Goal: Book appointment/travel/reservation

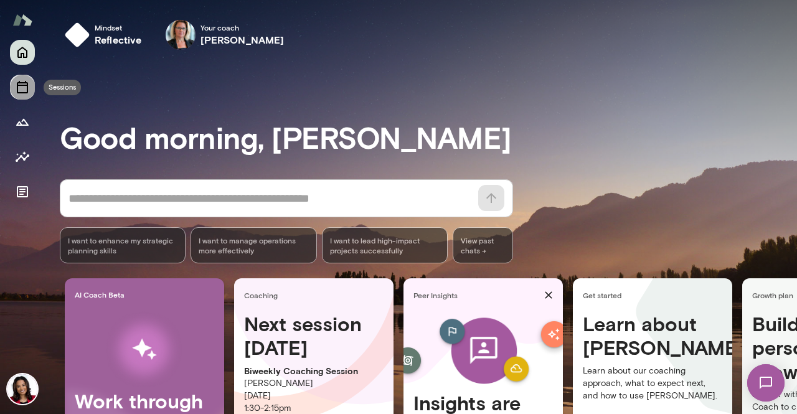
click at [24, 82] on icon "Sessions" at bounding box center [22, 87] width 15 height 15
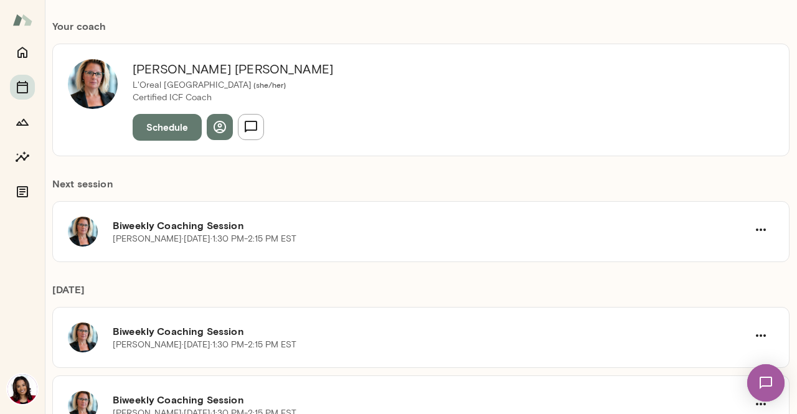
scroll to position [127, 0]
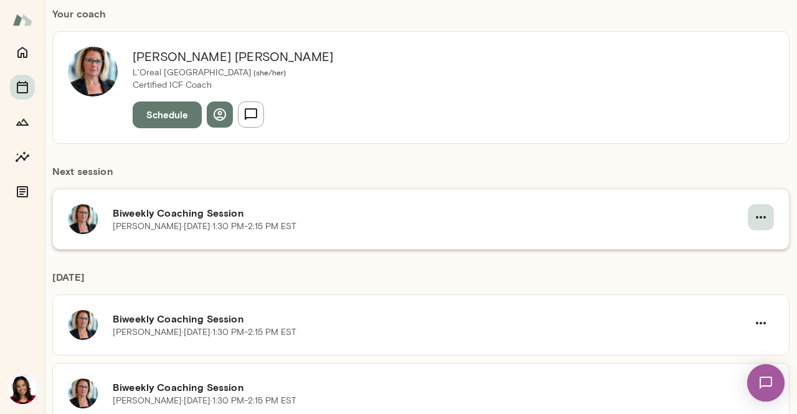
click at [759, 216] on icon "button" at bounding box center [760, 217] width 15 height 15
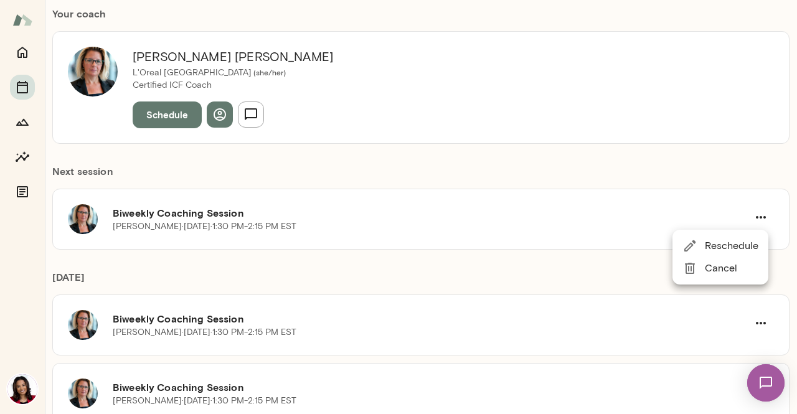
click at [721, 247] on span "Reschedule" at bounding box center [732, 245] width 54 height 15
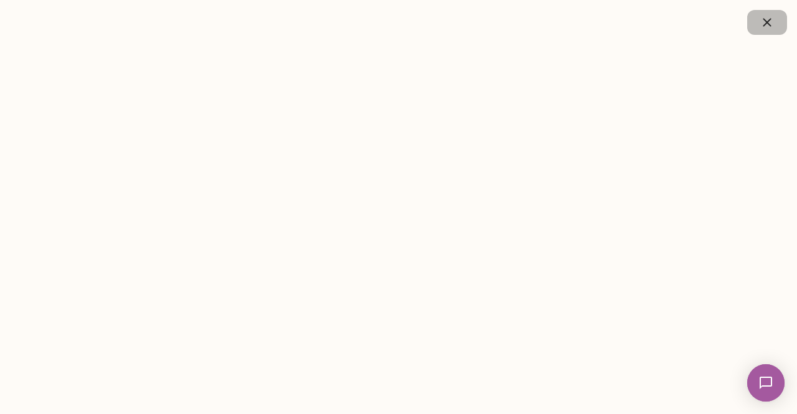
click at [769, 29] on icon "button" at bounding box center [767, 22] width 15 height 15
